Goal: Task Accomplishment & Management: Manage account settings

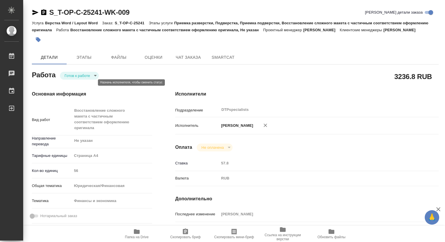
click at [87, 82] on body "🙏 .cls-1 fill:#fff; AWATERA [PERSON_NAME] 0 Чаты График Выйти S_T-OP-C-25241-WK…" at bounding box center [222, 121] width 445 height 242
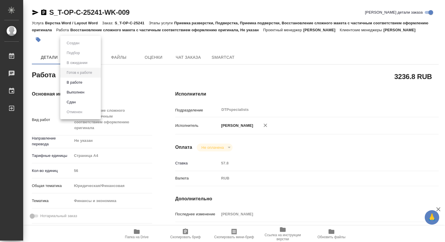
click at [81, 81] on button "В работе" at bounding box center [74, 82] width 19 height 6
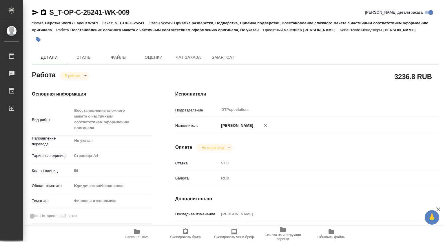
type textarea "x"
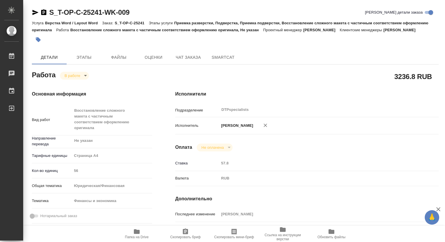
type textarea "x"
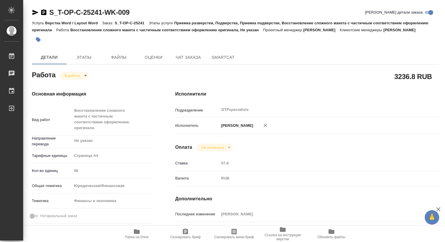
type textarea "x"
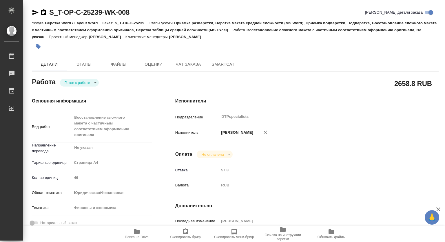
click at [89, 82] on body "🙏 .cls-1 fill:#fff; AWATERA Kovtun Svetlana Работы 0 Чаты График Выйти S_T-OP-C…" at bounding box center [222, 121] width 445 height 242
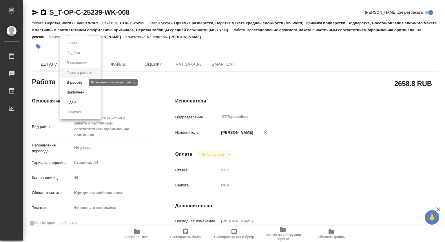
click at [77, 83] on button "В работе" at bounding box center [74, 82] width 19 height 6
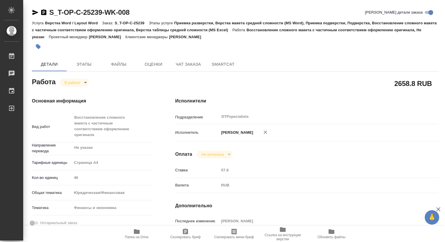
type textarea "x"
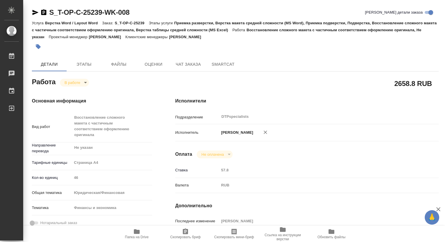
type textarea "x"
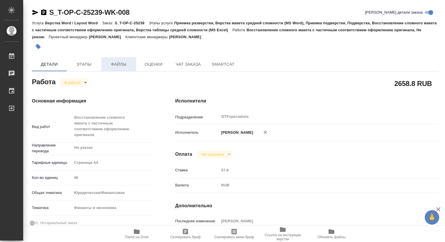
type textarea "x"
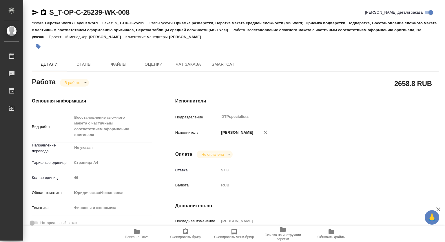
type textarea "x"
